Goal: Information Seeking & Learning: Learn about a topic

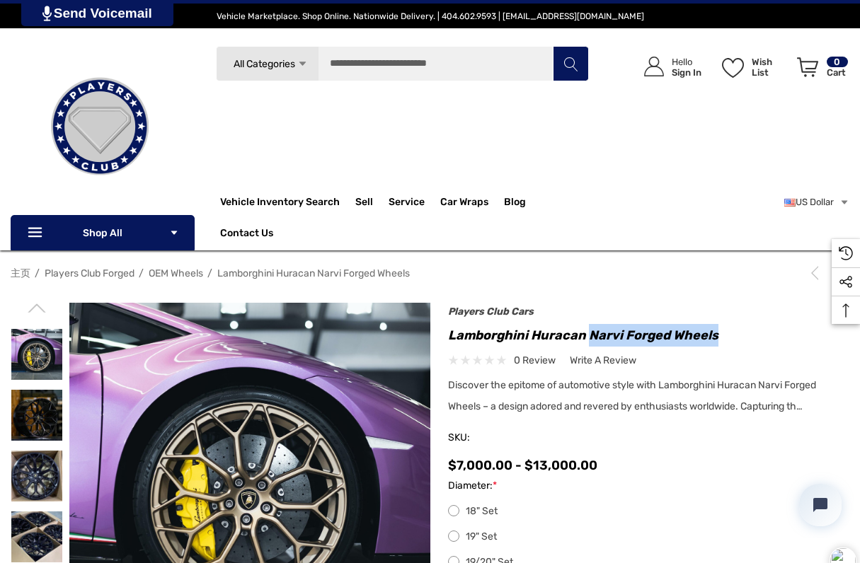
drag, startPoint x: 589, startPoint y: 330, endPoint x: 717, endPoint y: 336, distance: 128.3
click at [717, 336] on h1 "Lamborghini Huracan Narvi Forged Wheels" at bounding box center [649, 335] width 402 height 23
copy h1 "Narvi Forged Wheels"
click at [344, 138] on div "Search All Categories Icon Arrow Down Icon Arrow Down Icon Arrow Up Icon Arrow …" at bounding box center [403, 121] width 374 height 151
drag, startPoint x: 592, startPoint y: 337, endPoint x: 643, endPoint y: 335, distance: 50.3
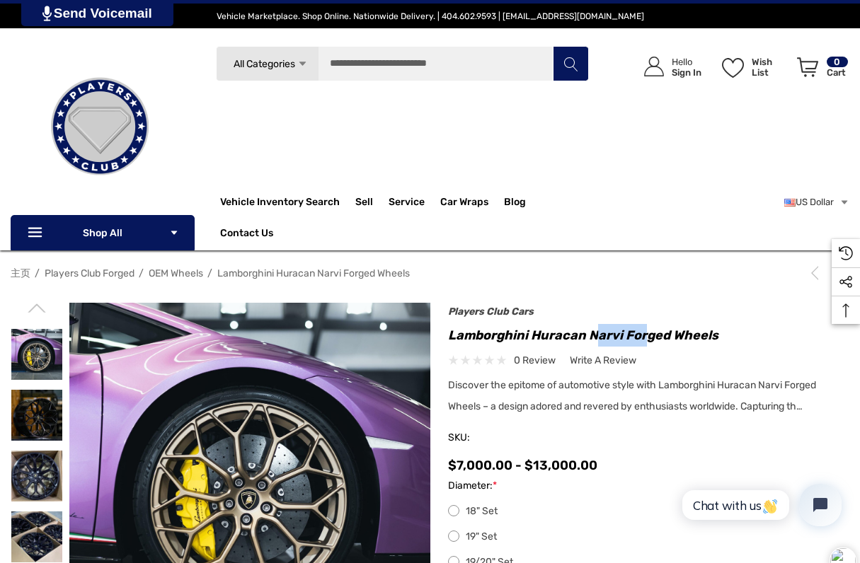
click at [643, 335] on h1 "Lamborghini Huracan Narvi Forged Wheels" at bounding box center [649, 335] width 402 height 23
drag, startPoint x: 589, startPoint y: 331, endPoint x: 722, endPoint y: 333, distance: 133.1
click at [722, 333] on h1 "Lamborghini Huracan Narvi Forged Wheels" at bounding box center [649, 335] width 402 height 23
copy h1 "Narvi Forged Wheels"
